Goal: Information Seeking & Learning: Learn about a topic

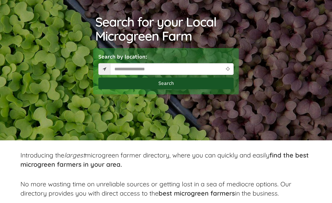
scroll to position [77, 0]
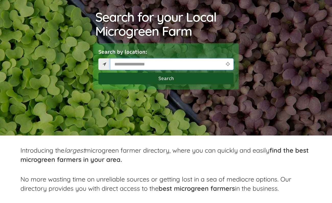
click at [144, 65] on input "text" at bounding box center [172, 64] width 124 height 12
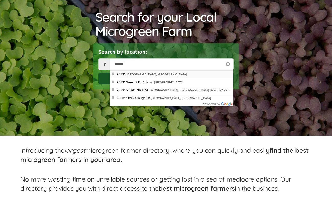
type input "**********"
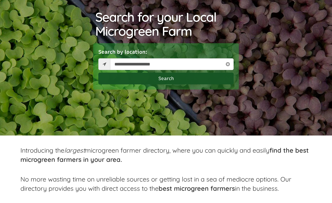
click at [175, 80] on button "Search" at bounding box center [165, 78] width 135 height 12
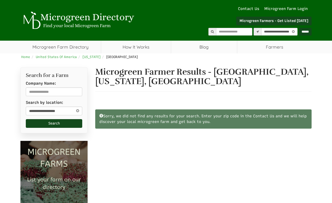
select select "Language Translate Widget"
click at [78, 110] on icon at bounding box center [78, 110] width 6 height 6
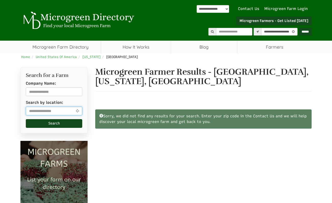
click at [52, 110] on input "text" at bounding box center [54, 110] width 56 height 9
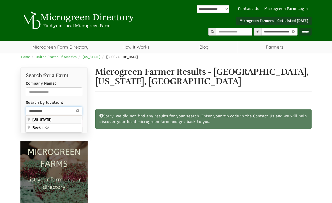
type input "**********"
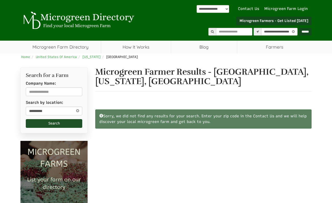
click at [47, 123] on button "Search" at bounding box center [54, 123] width 56 height 9
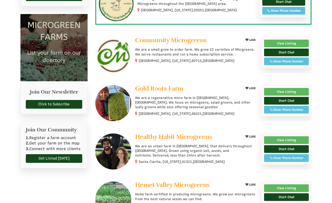
scroll to position [128, 0]
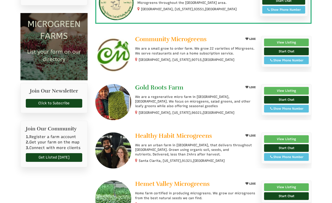
click at [172, 86] on span "Gold Roots Farm" at bounding box center [159, 87] width 48 height 8
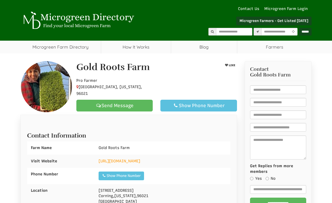
select select "Language Translate Widget"
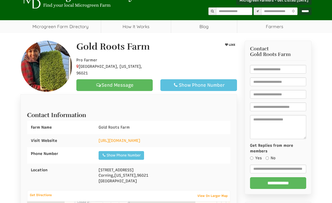
scroll to position [51, 0]
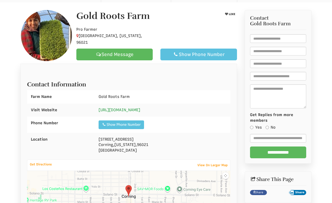
click at [140, 108] on link "https://www.goldrootsfarm.com/" at bounding box center [120, 109] width 42 height 5
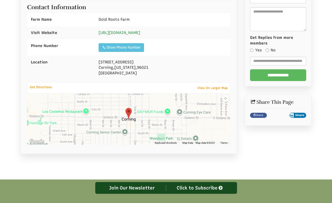
scroll to position [52, 0]
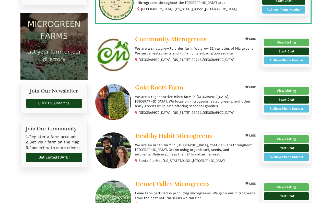
select select "Language Translate Widget"
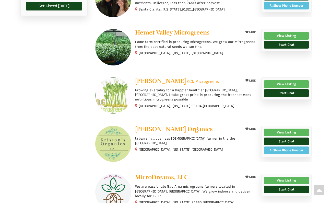
scroll to position [306, 0]
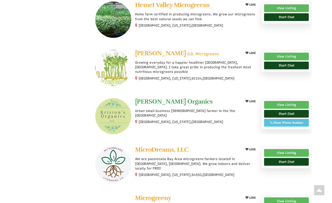
click at [164, 101] on span "[PERSON_NAME] Organics" at bounding box center [174, 101] width 78 height 8
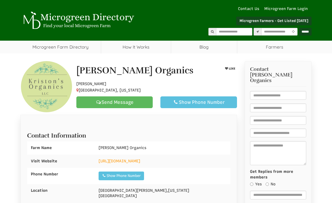
select select "Language Translate Widget"
click at [140, 161] on link "https://www.kristonsorganics.com" at bounding box center [120, 160] width 42 height 5
